Goal: Task Accomplishment & Management: Use online tool/utility

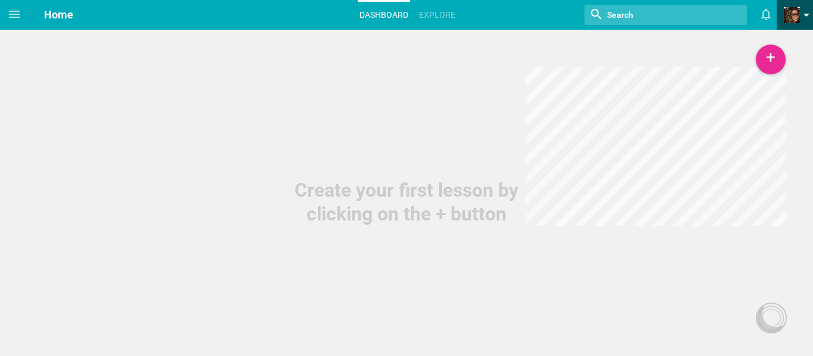
click at [794, 8] on span at bounding box center [791, 15] width 16 height 16
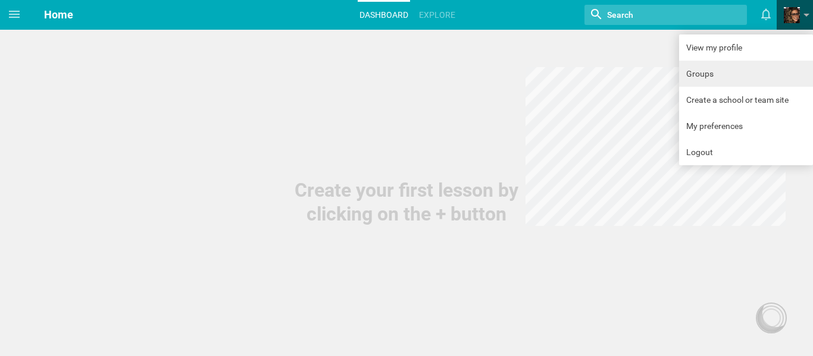
click at [722, 77] on link "Groups" at bounding box center [746, 74] width 134 height 26
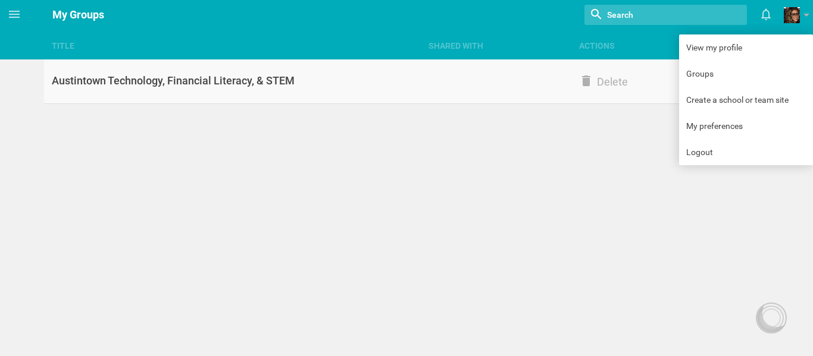
click at [157, 77] on div "Austintown Technology, Financial Literacy, & STEM" at bounding box center [232, 81] width 377 height 14
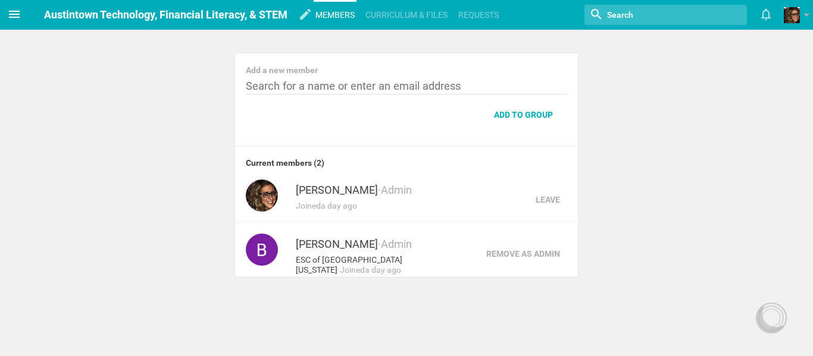
click at [10, 8] on icon at bounding box center [14, 14] width 14 height 14
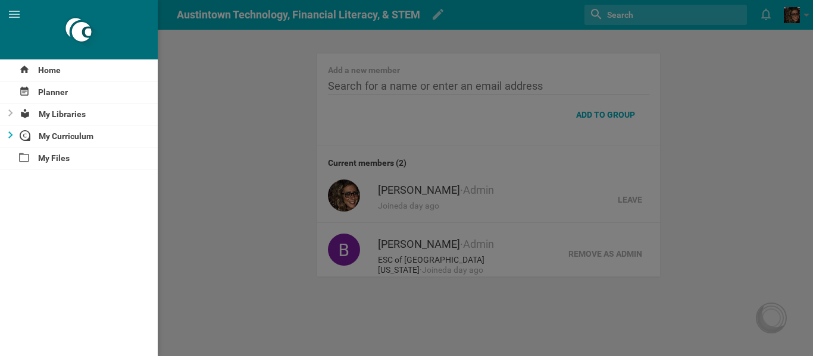
click at [5, 129] on div at bounding box center [7, 136] width 14 height 21
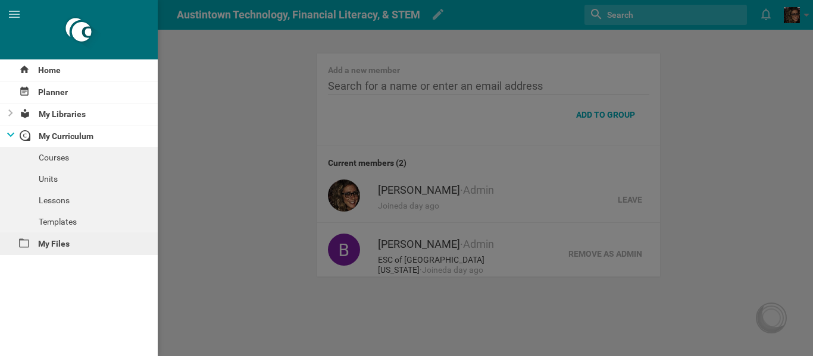
click at [34, 247] on div "My Files" at bounding box center [79, 243] width 158 height 21
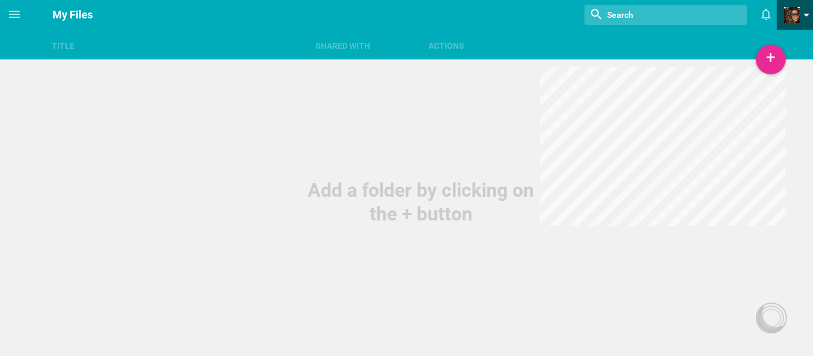
click at [796, 20] on span at bounding box center [791, 15] width 16 height 16
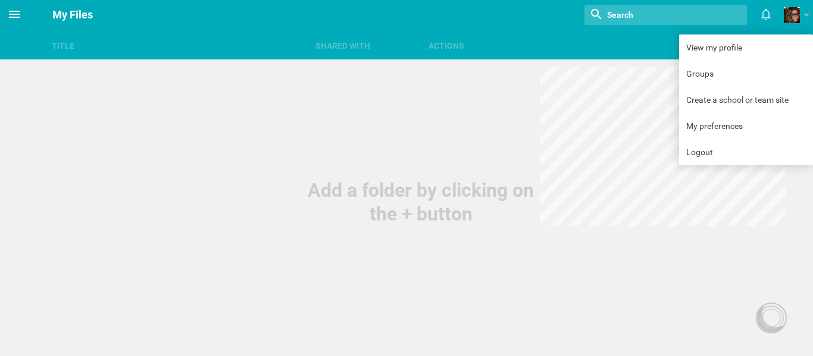
click at [12, 1] on span at bounding box center [14, 14] width 29 height 29
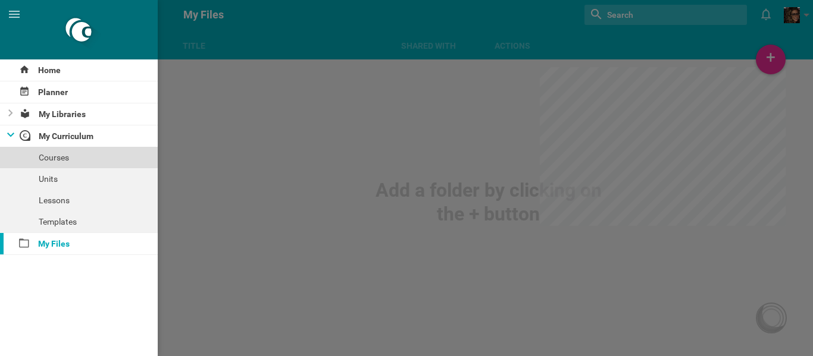
click at [54, 155] on div "Courses" at bounding box center [79, 157] width 158 height 21
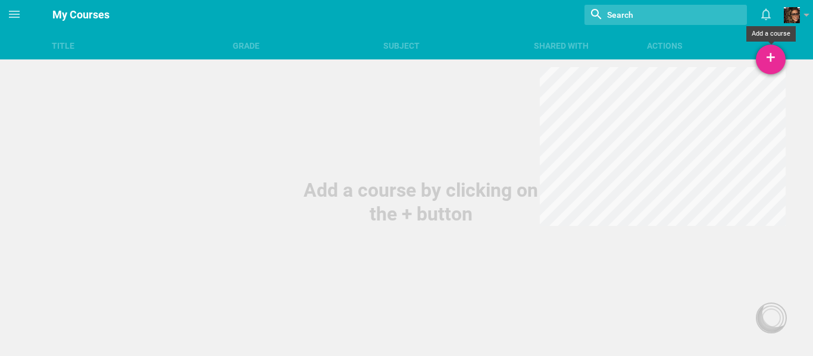
click at [765, 64] on div "+" at bounding box center [770, 60] width 30 height 30
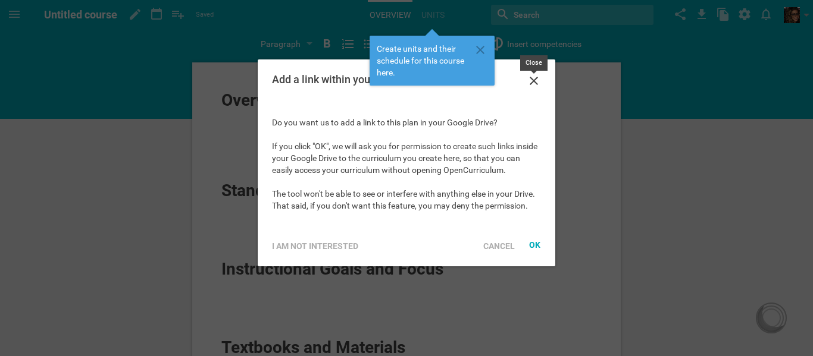
click at [537, 75] on icon at bounding box center [533, 81] width 14 height 14
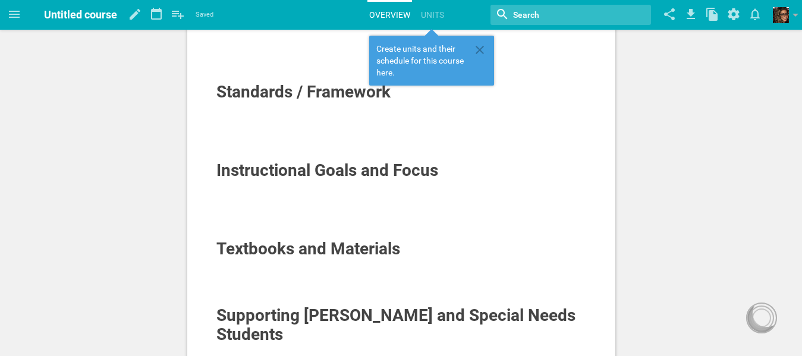
scroll to position [178, 0]
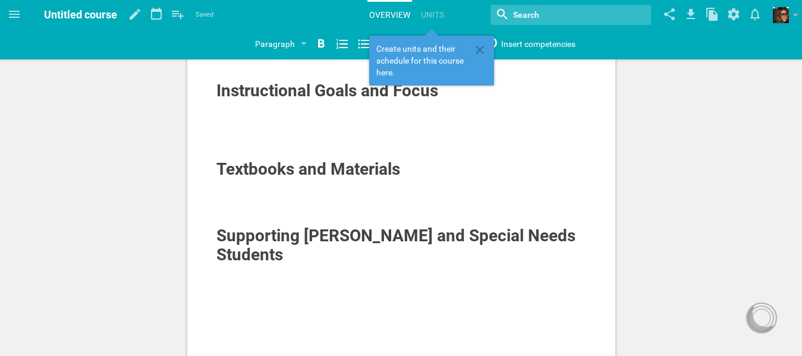
click at [306, 173] on span "Textbooks and Materials" at bounding box center [309, 169] width 184 height 20
click at [377, 195] on div at bounding box center [402, 197] width 371 height 12
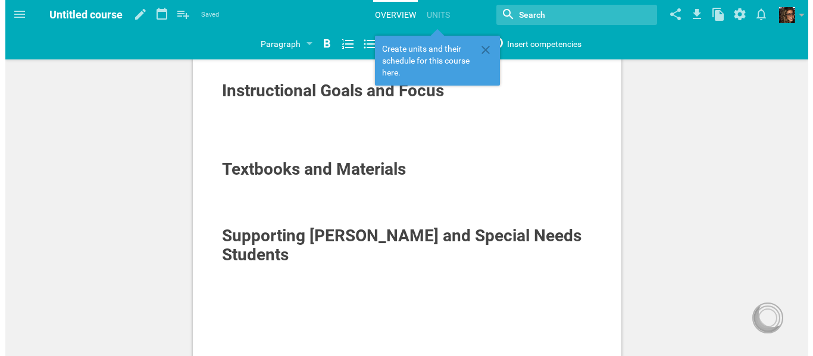
scroll to position [0, 0]
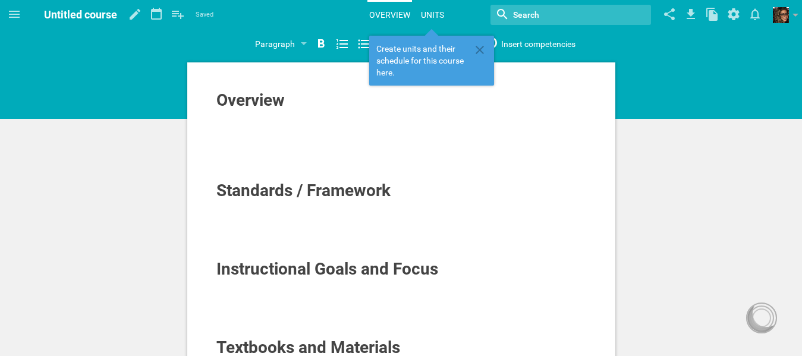
click at [431, 10] on link "Units" at bounding box center [432, 15] width 27 height 26
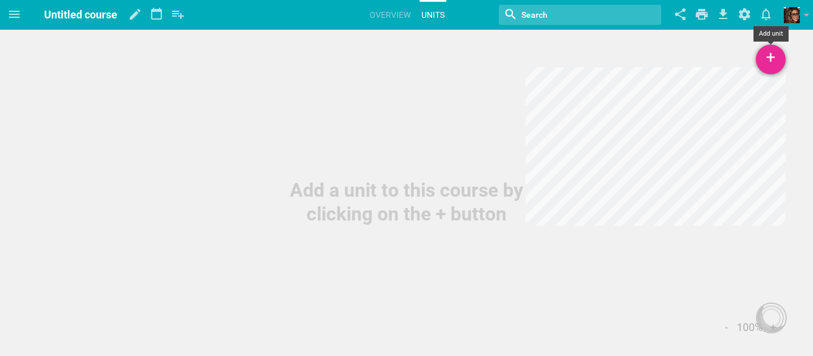
click at [784, 65] on div "+" at bounding box center [770, 60] width 30 height 30
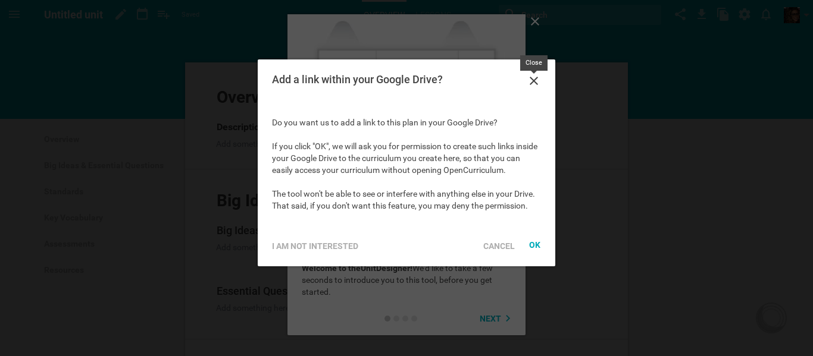
click at [538, 76] on icon at bounding box center [533, 81] width 14 height 14
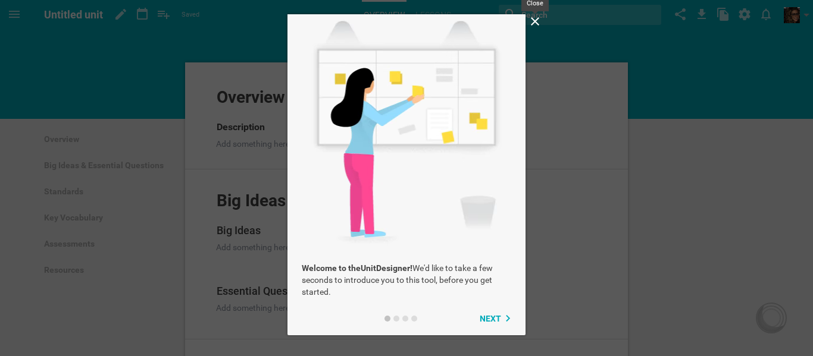
click at [534, 18] on icon at bounding box center [535, 21] width 14 height 14
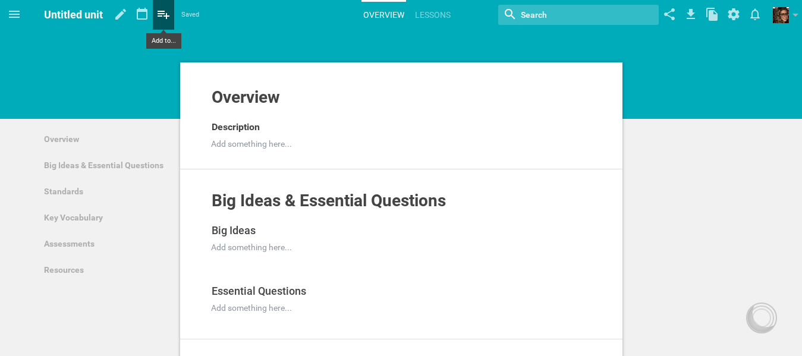
click at [162, 25] on icon at bounding box center [163, 14] width 21 height 29
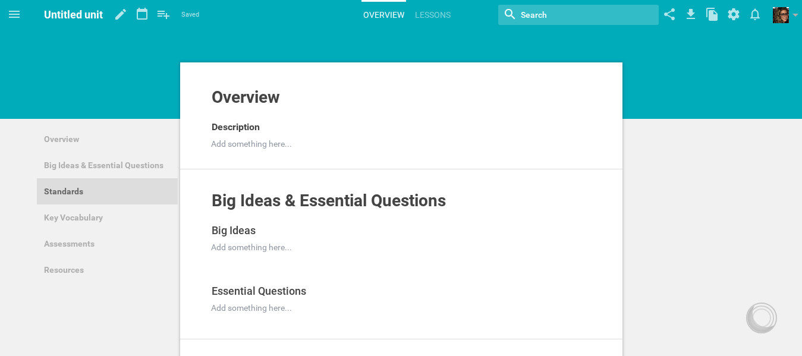
click at [54, 182] on link "Standards" at bounding box center [107, 191] width 141 height 26
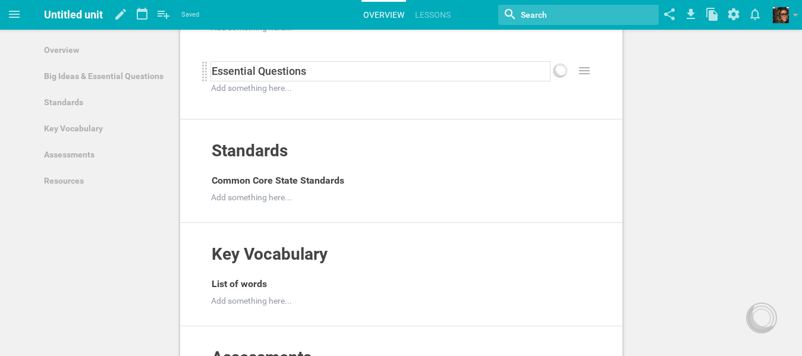
scroll to position [221, 0]
click at [303, 175] on span "Common Core State Standards" at bounding box center [278, 179] width 133 height 11
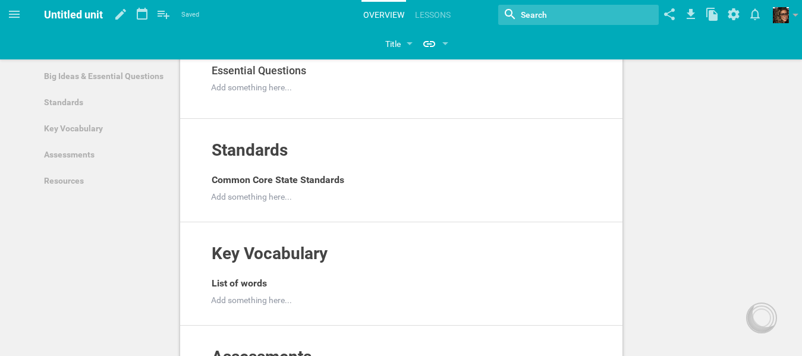
click at [666, 110] on div "Overview Add to other unit ... Hide from public Description Add something here.…" at bounding box center [401, 275] width 802 height 992
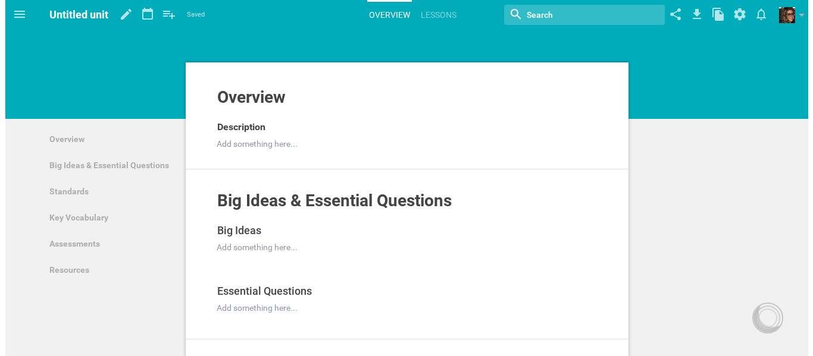
scroll to position [0, 0]
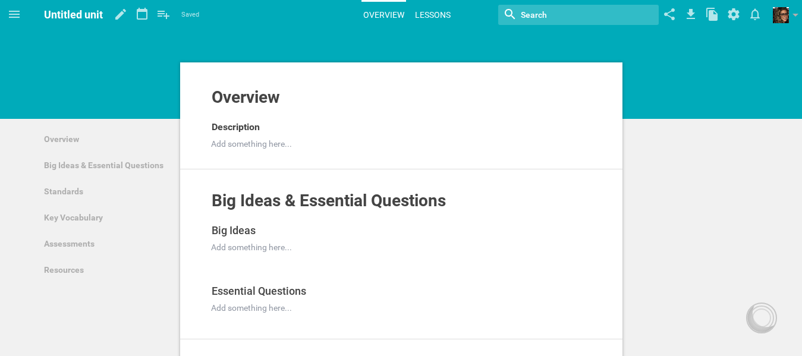
click at [424, 15] on link "Lessons" at bounding box center [432, 15] width 39 height 26
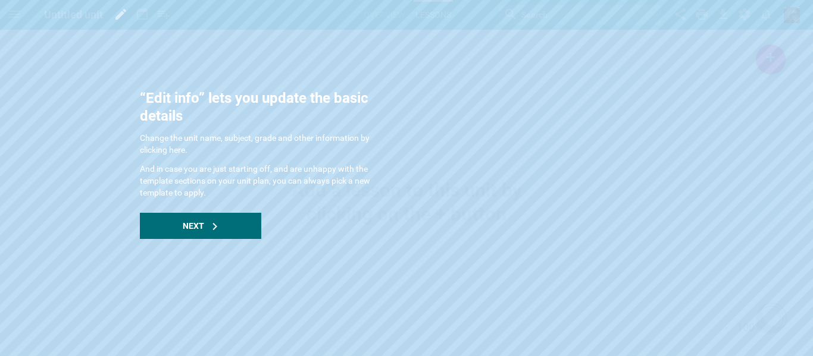
click at [235, 98] on div "“Edit info” lets you update the basic details" at bounding box center [259, 107] width 238 height 36
